Goal: Unclear: Browse casually

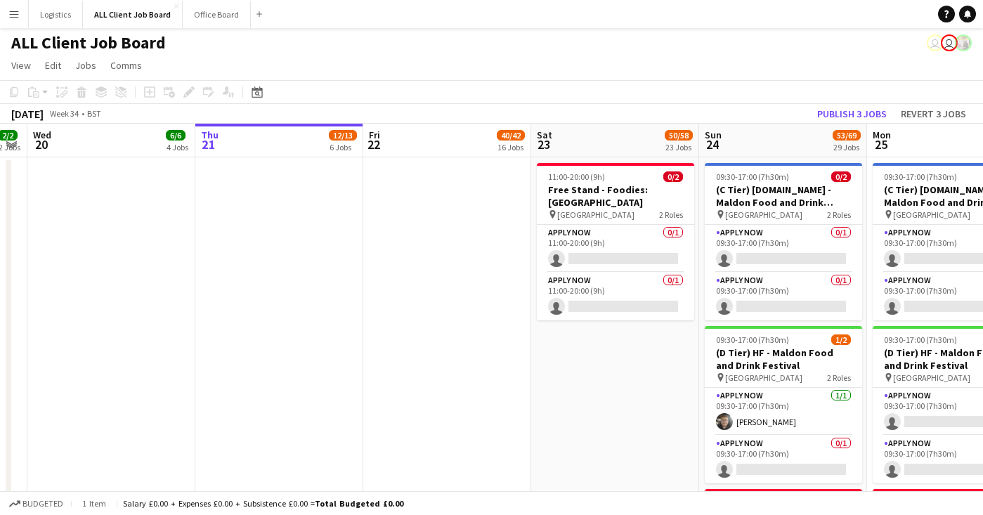
scroll to position [1, 0]
